Goal: Check status: Check status

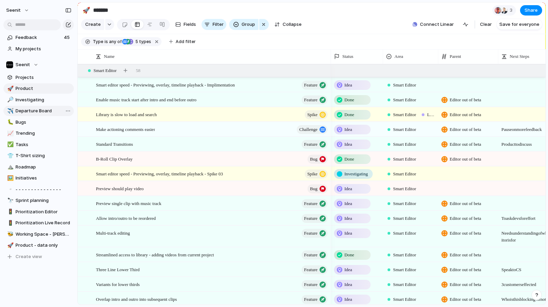
click at [28, 108] on span "Departure Board" at bounding box center [44, 111] width 56 height 7
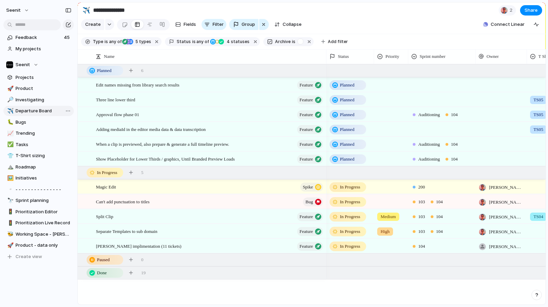
type input "**********"
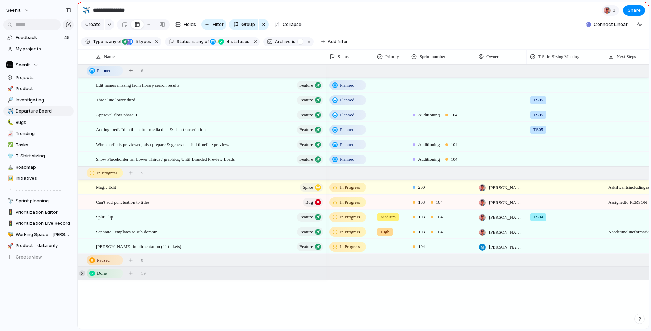
click at [83, 273] on div at bounding box center [82, 273] width 6 height 6
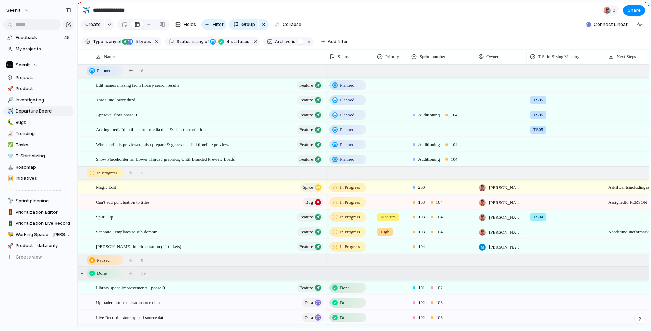
click at [347, 217] on span "In Progress" at bounding box center [350, 217] width 20 height 7
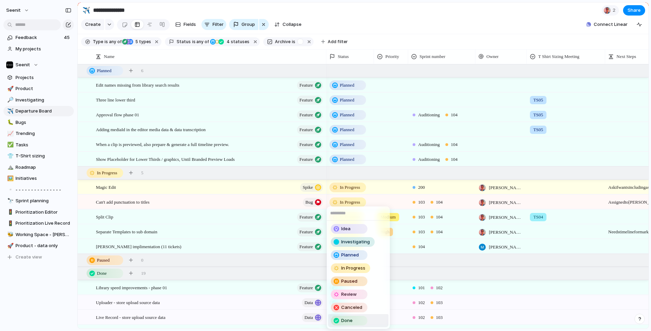
click at [345, 307] on span "Done" at bounding box center [346, 320] width 11 height 7
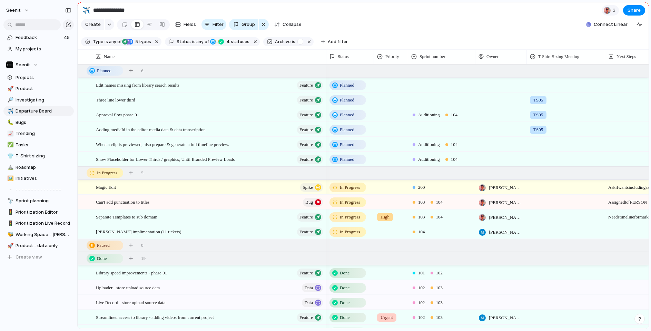
click at [352, 204] on span "In Progress" at bounding box center [350, 202] width 20 height 7
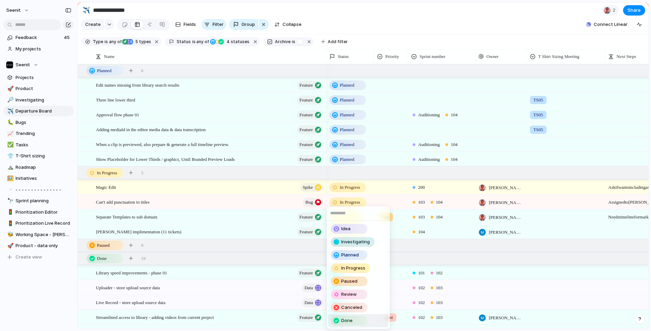
click at [65, 293] on div "Idea Investigating Planned In Progress Paused Review Canceled Done" at bounding box center [325, 165] width 651 height 331
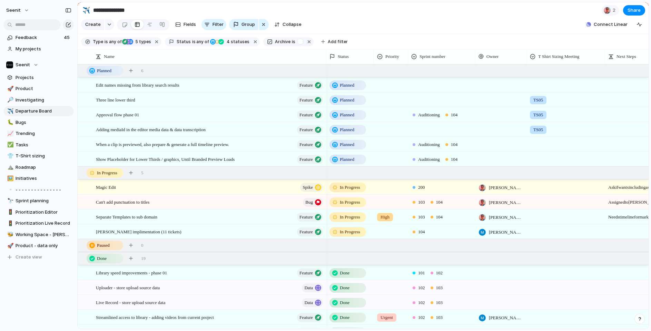
click at [350, 217] on span "In Progress" at bounding box center [350, 217] width 20 height 7
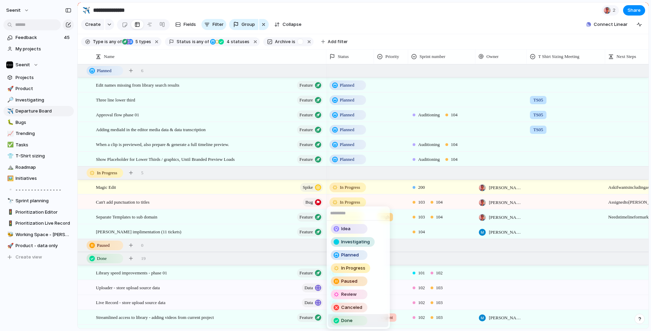
click at [348, 307] on span "Done" at bounding box center [346, 320] width 11 height 7
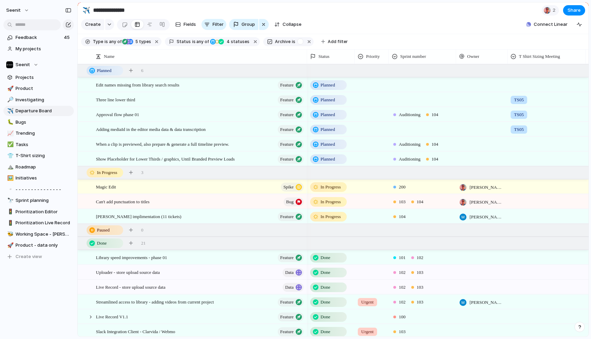
drag, startPoint x: 325, startPoint y: 56, endPoint x: 306, endPoint y: 56, distance: 19.3
click at [306, 56] on div at bounding box center [306, 56] width 3 height 14
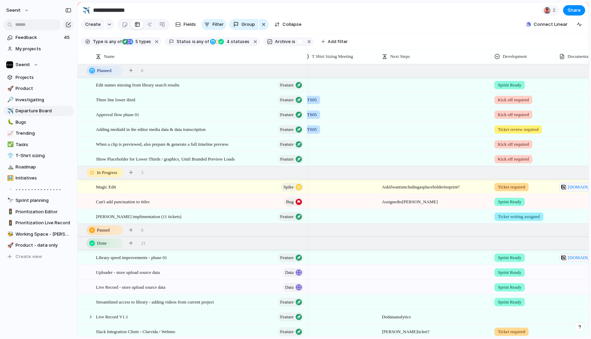
click at [505, 144] on span "Kick off required" at bounding box center [513, 144] width 31 height 7
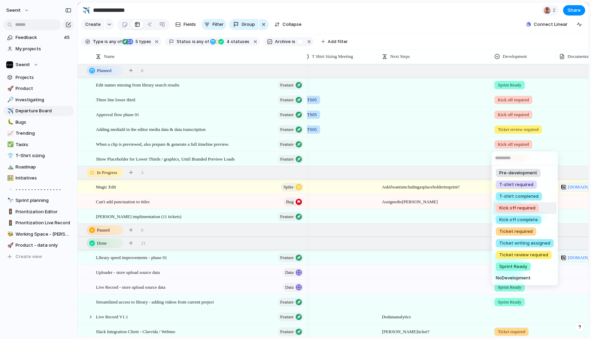
click at [447, 138] on div "Pre-development T-shirt required T-shirt completed Kick off required Kick off c…" at bounding box center [295, 169] width 591 height 339
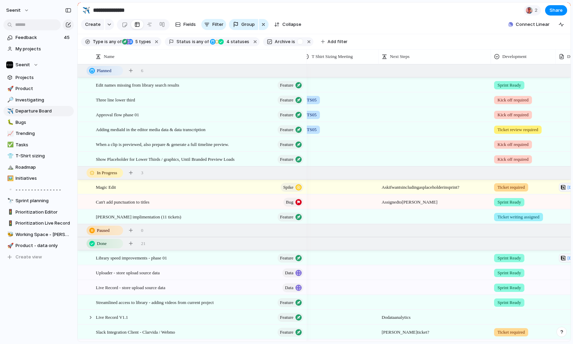
click at [518, 147] on span "Kick off required" at bounding box center [513, 144] width 31 height 7
